Goal: Transaction & Acquisition: Purchase product/service

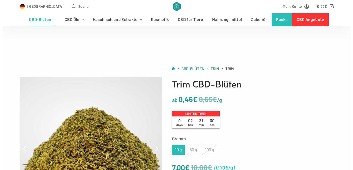
scroll to position [60, 0]
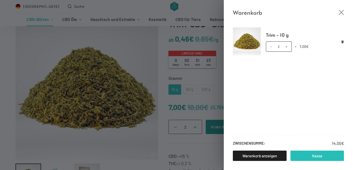
click at [317, 155] on link "Kasse" at bounding box center [318, 155] width 54 height 10
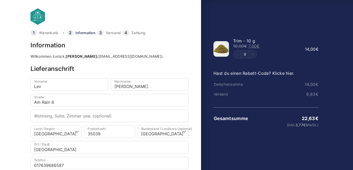
select select "DE-HE"
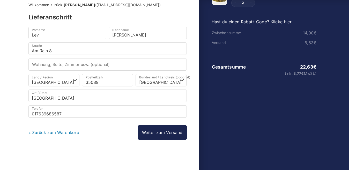
scroll to position [53, 0]
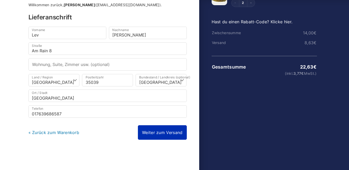
click at [164, 135] on link "Weiter zum Versand" at bounding box center [162, 132] width 49 height 14
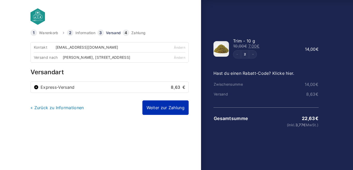
click at [159, 105] on link "Weiter zur Zahlung" at bounding box center [165, 107] width 46 height 14
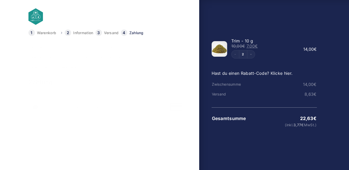
click at [179, 68] on link "Ändern" at bounding box center [177, 68] width 11 height 4
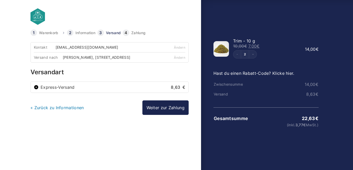
click at [112, 32] on link "Versand" at bounding box center [113, 33] width 15 height 4
click at [62, 108] on link "« Zurück zu Informationen" at bounding box center [58, 107] width 54 height 5
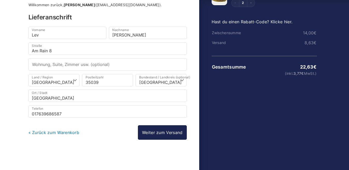
scroll to position [53, 0]
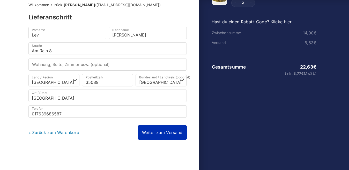
click at [161, 132] on link "Weiter zum Versand" at bounding box center [162, 132] width 49 height 14
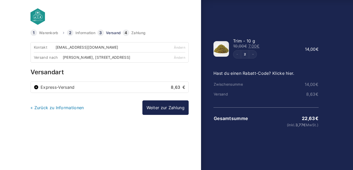
click at [263, 73] on link "Hast du einen Rabatt-Code? Klicke hier." at bounding box center [254, 73] width 81 height 5
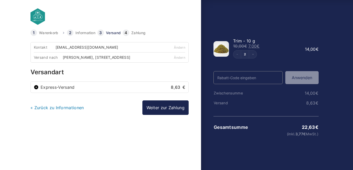
paste input "Anycubic Kobra 3 Max Combo"
type input "Anycubic Kobra 3 Max Combo"
drag, startPoint x: 280, startPoint y: 79, endPoint x: 206, endPoint y: 83, distance: 75.1
click at [206, 83] on div "Trim - 10 g 10,00 € 7,00 € 2 2 14,00 € Rabatt-Code Anycubic Kobra 3 Max Combo A…" at bounding box center [262, 90] width 123 height 110
paste input "Herbst5"
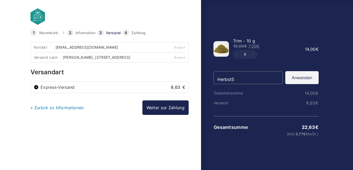
type input "Herbst5"
click at [297, 82] on button "Anwenden" at bounding box center [301, 77] width 33 height 13
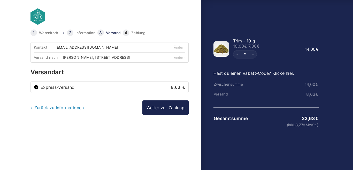
click at [277, 57] on div "2" at bounding box center [267, 54] width 68 height 8
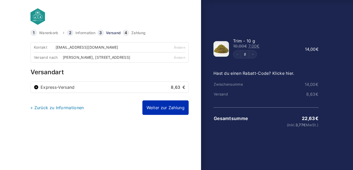
click at [157, 107] on link "Weiter zur Zahlung" at bounding box center [165, 107] width 46 height 14
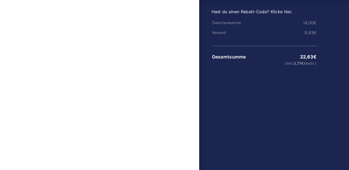
scroll to position [60, 0]
click at [95, 45] on span "Kredit- oder Debitkarte – über Vendo" at bounding box center [105, 47] width 130 height 4
click at [37, 44] on input "Kredit- oder Debitkarte – über Vendo" at bounding box center [35, 46] width 5 height 5
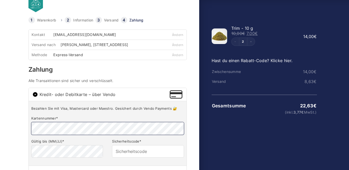
scroll to position [0, 0]
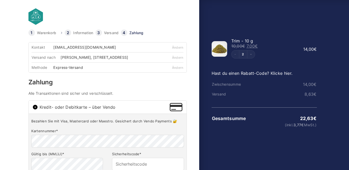
click at [241, 75] on link "Hast du einen Rabatt-Code? Klicke hier." at bounding box center [251, 73] width 81 height 5
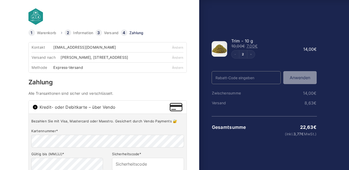
paste input "WELCOME25"
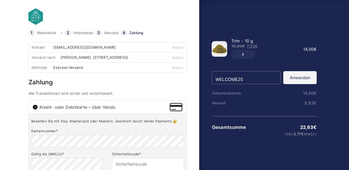
type input "WELCOME25"
click at [295, 80] on button "Anwenden" at bounding box center [299, 77] width 33 height 13
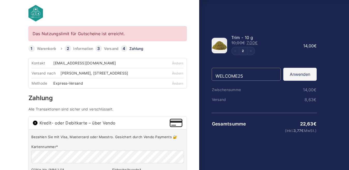
scroll to position [4, 0]
drag, startPoint x: 251, startPoint y: 76, endPoint x: 189, endPoint y: 76, distance: 61.8
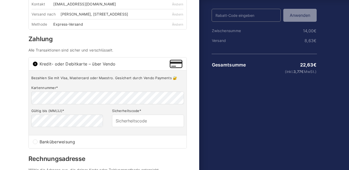
scroll to position [73, 0]
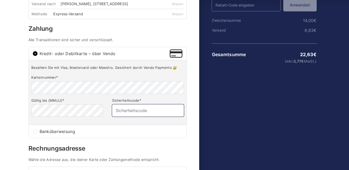
click at [135, 108] on input "Sicherheitscode *" at bounding box center [148, 110] width 72 height 12
click at [151, 112] on input "950" at bounding box center [148, 110] width 72 height 12
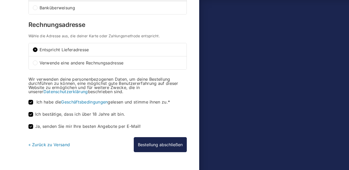
scroll to position [209, 0]
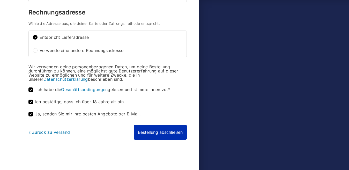
type input "950"
click at [156, 133] on button "Bestellung abschließen" at bounding box center [160, 132] width 53 height 15
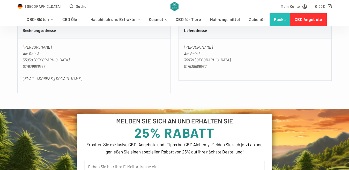
scroll to position [328, 0]
